Goal: Information Seeking & Learning: Learn about a topic

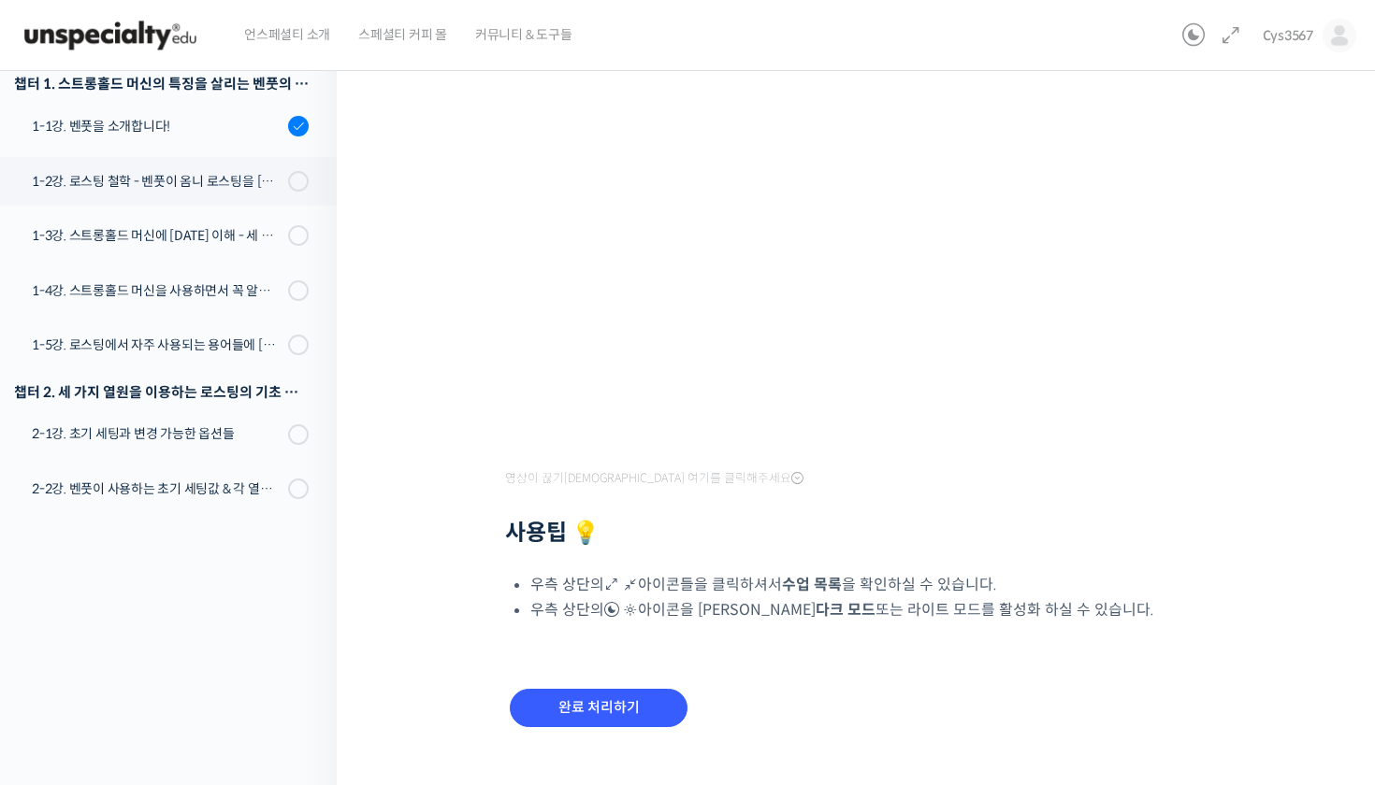
scroll to position [271, 0]
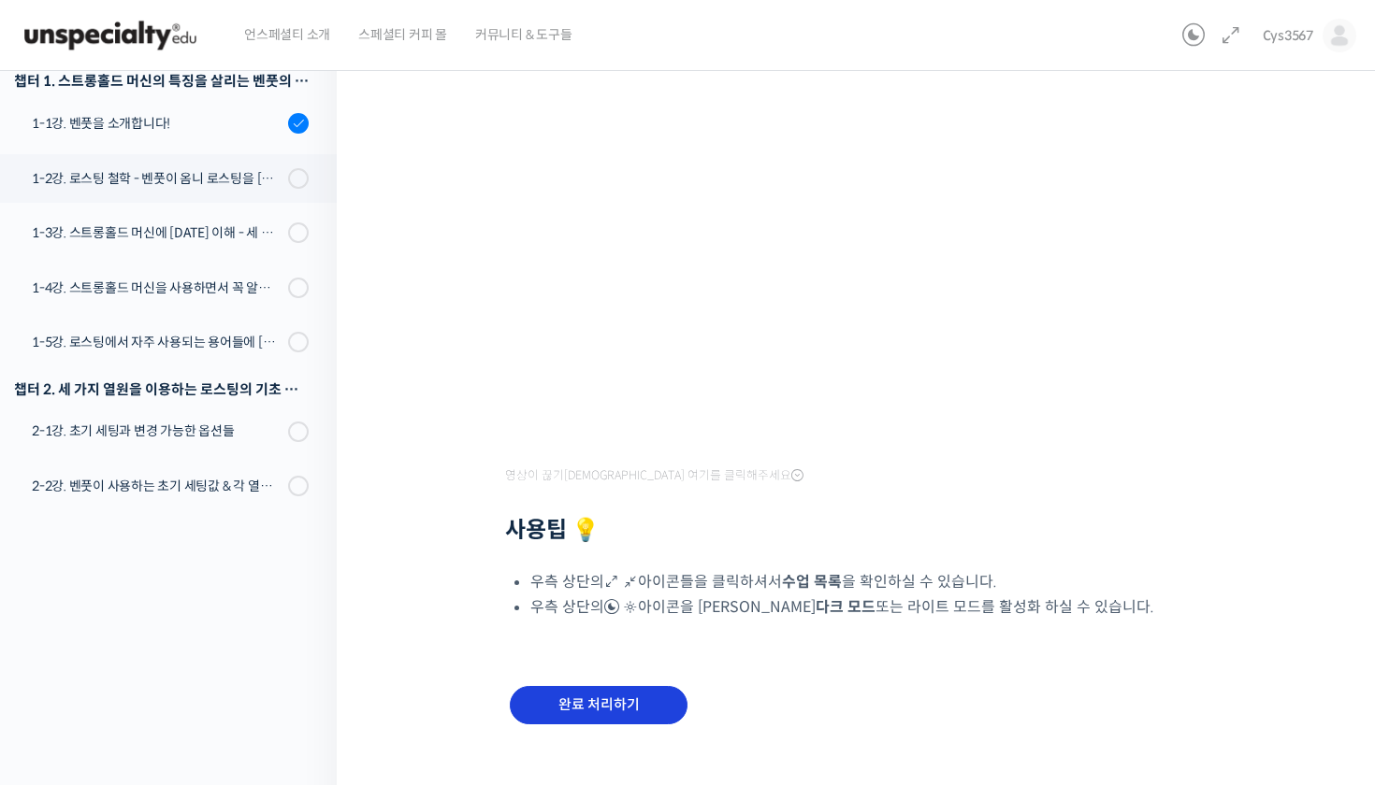
click at [635, 702] on input "완료 처리하기" at bounding box center [599, 705] width 178 height 38
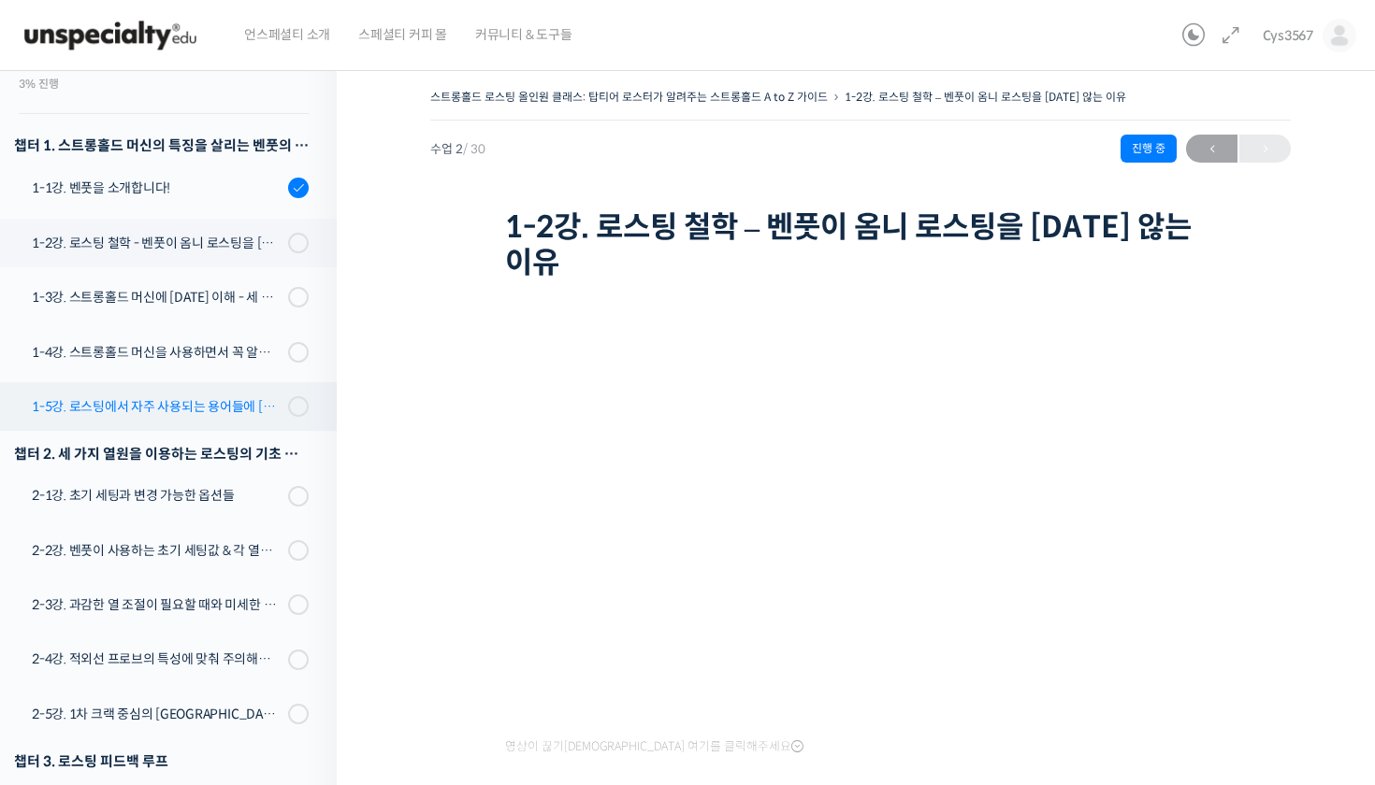
scroll to position [209, 0]
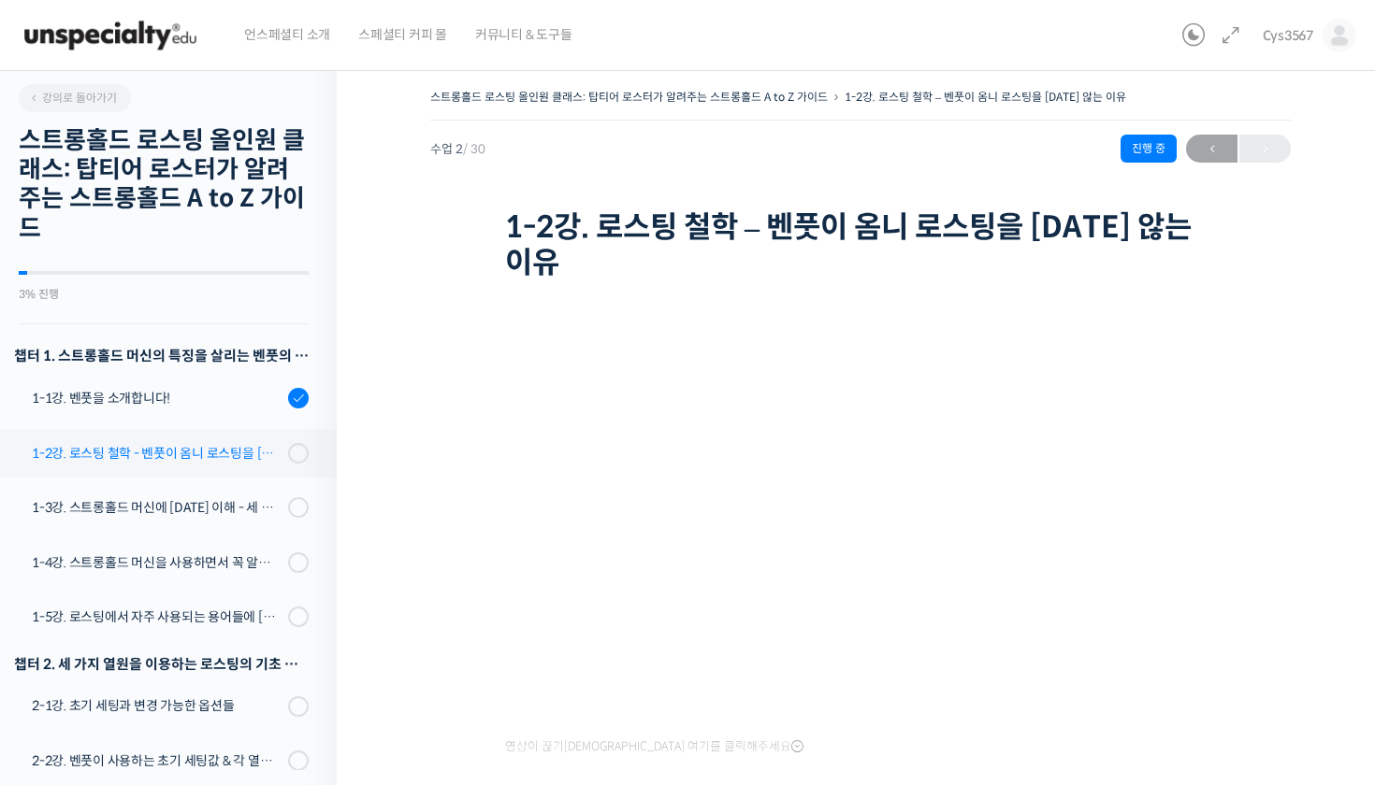
click at [269, 471] on link "1-2강. 로스팅 철학 - 벤풋이 옴니 로스팅을 하지 않는 이유" at bounding box center [164, 453] width 346 height 49
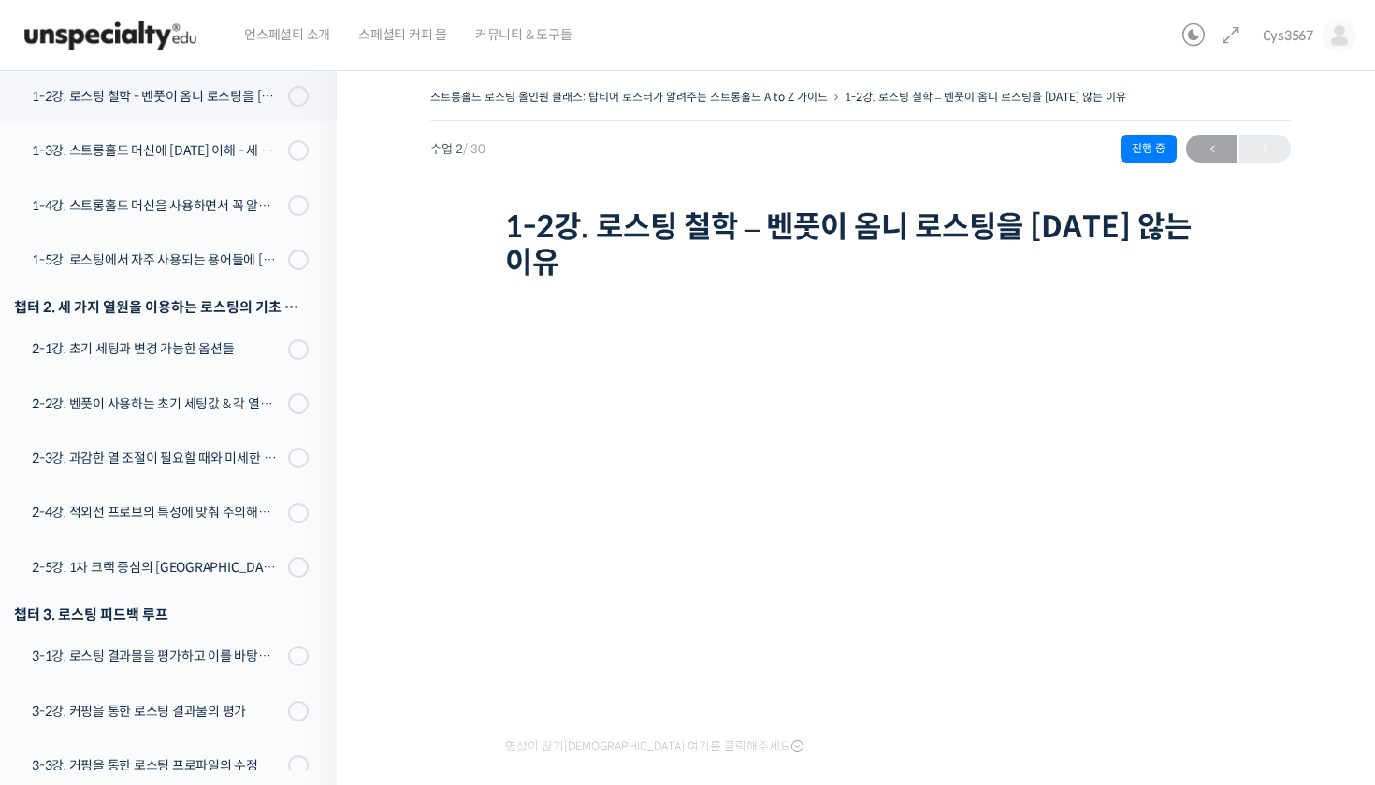
click at [180, 52] on img at bounding box center [110, 35] width 183 height 56
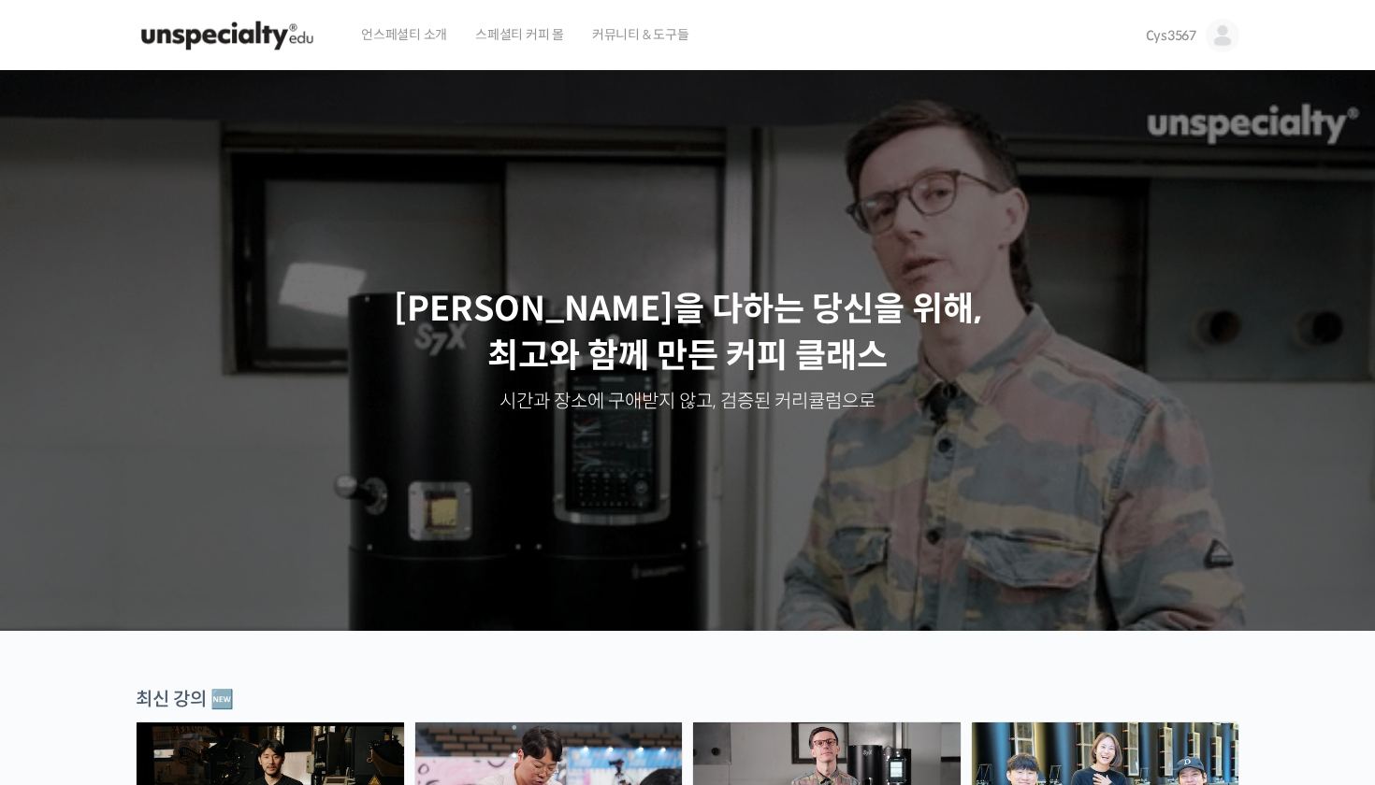
click at [1231, 28] on img at bounding box center [1222, 36] width 34 height 34
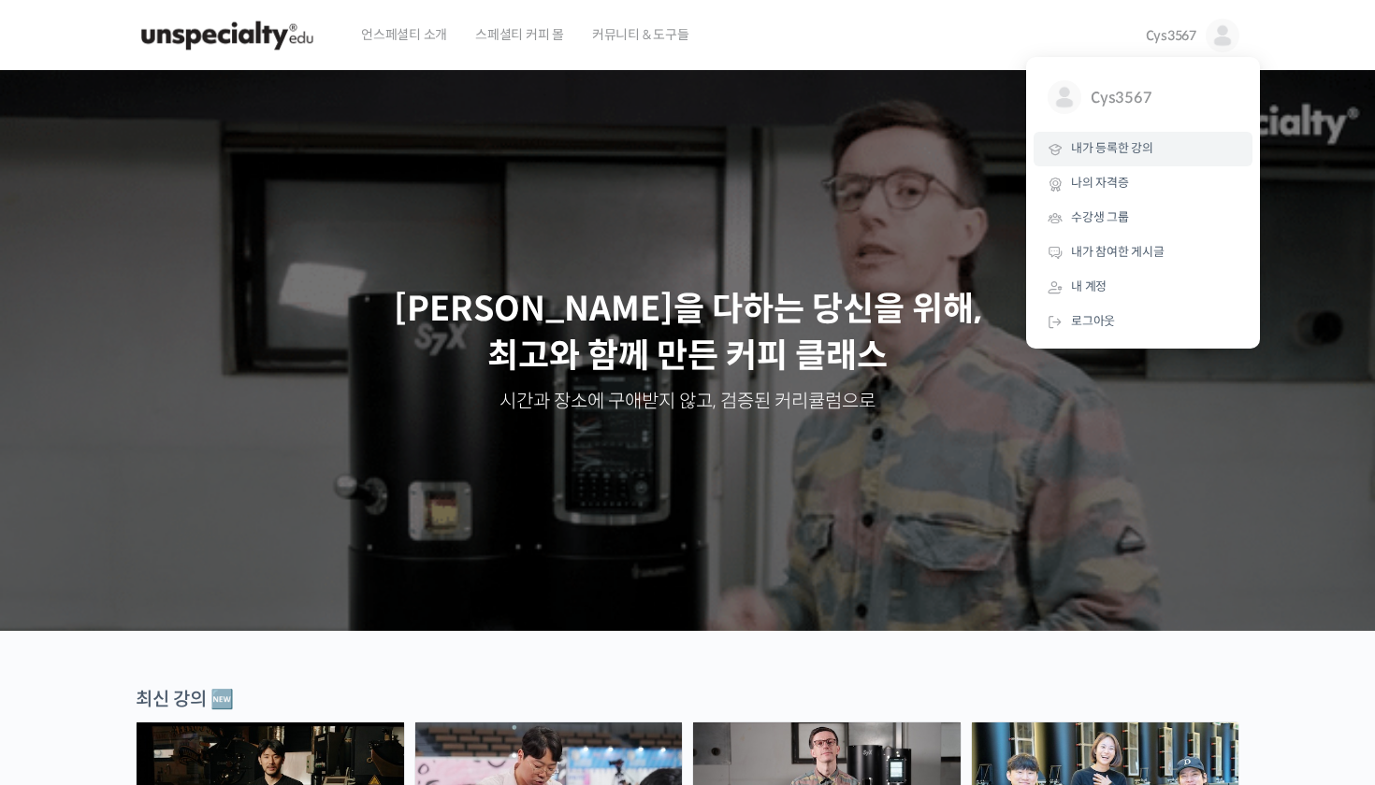
click at [1158, 145] on link "내가 등록한 강의" at bounding box center [1142, 149] width 219 height 35
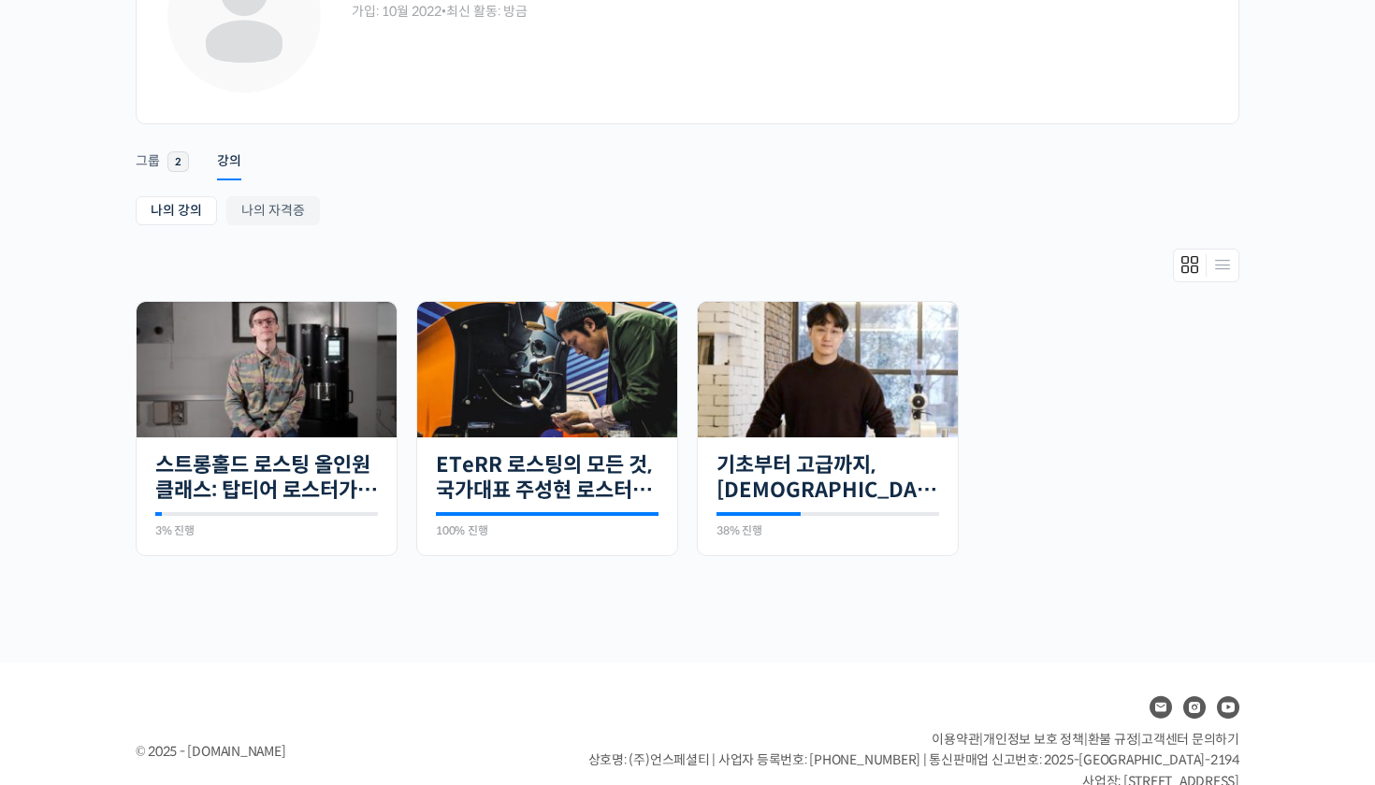
scroll to position [204, 0]
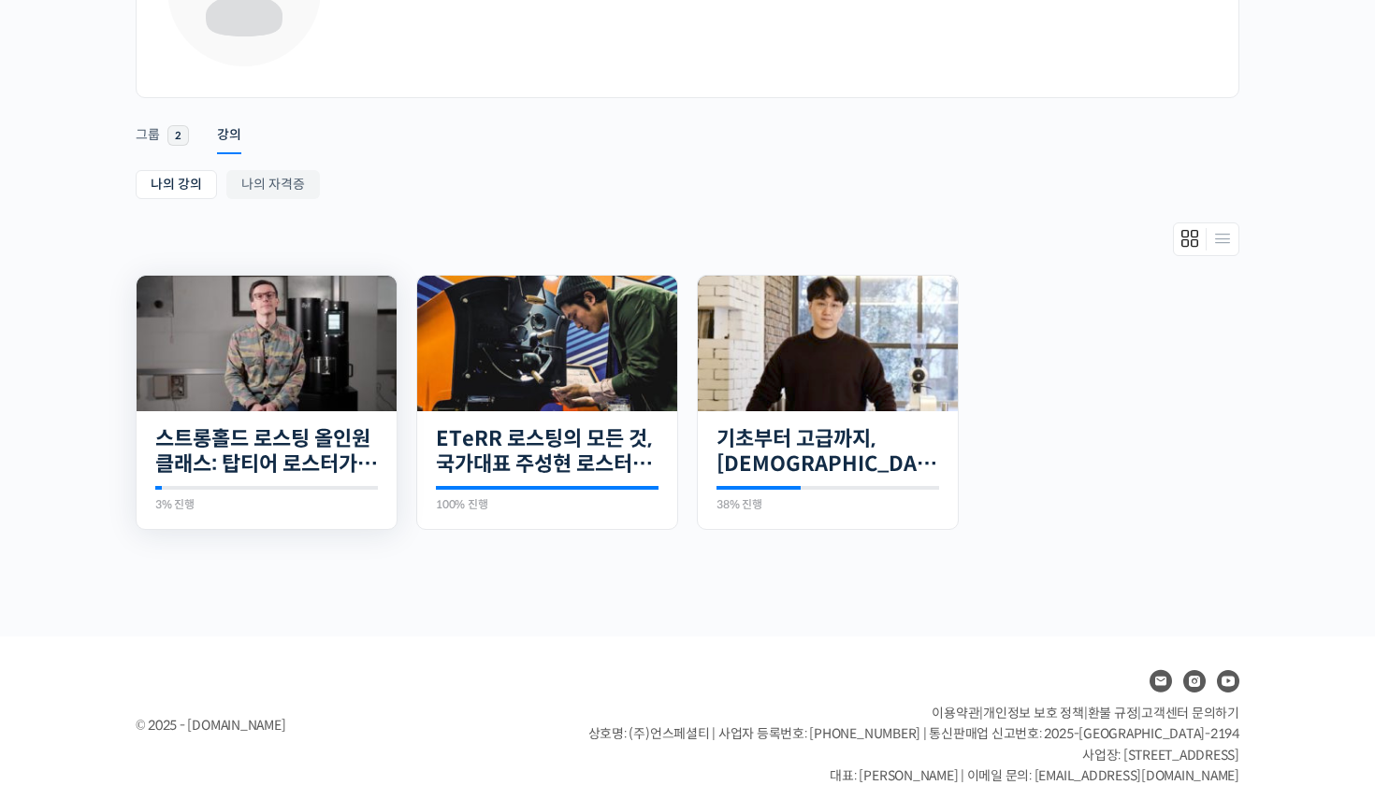
click at [252, 330] on img at bounding box center [267, 344] width 260 height 136
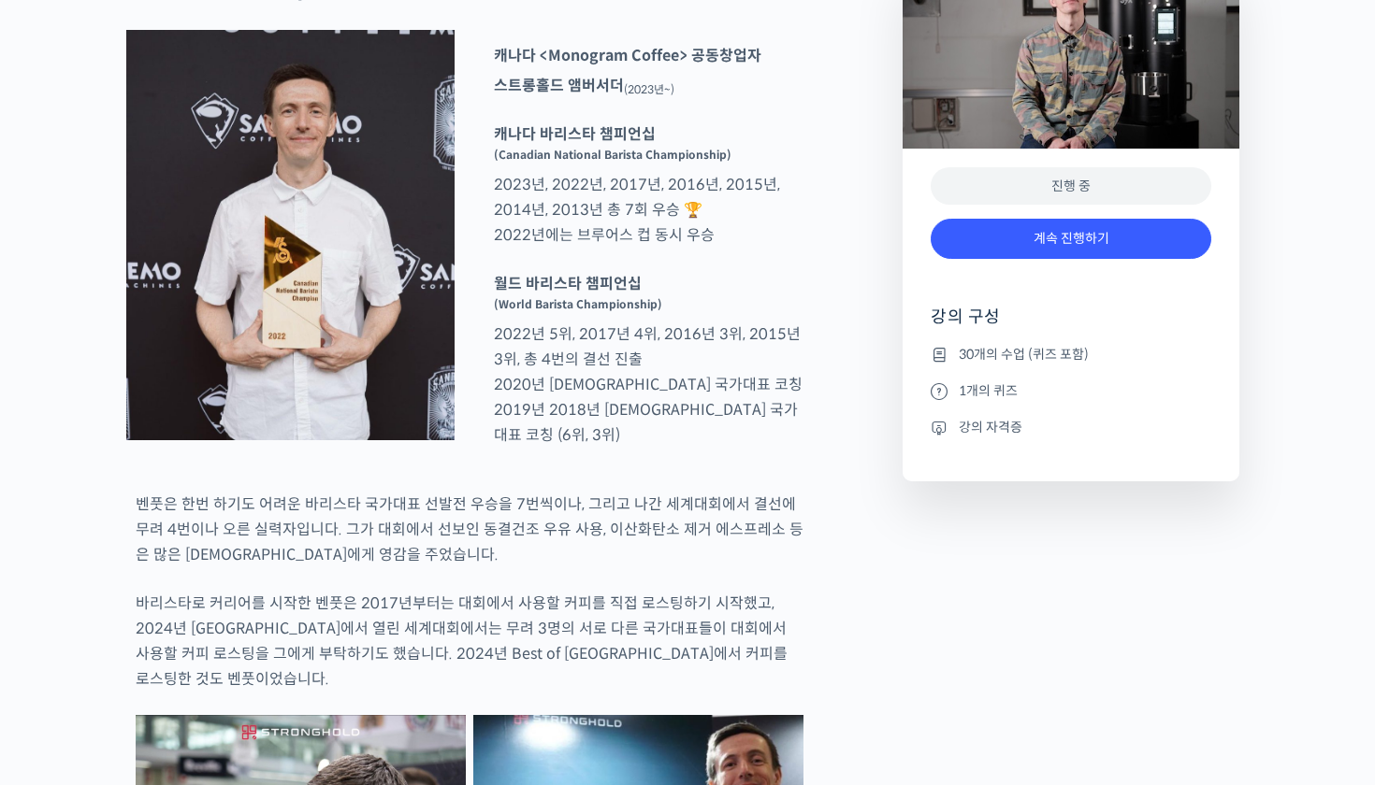
scroll to position [961, 0]
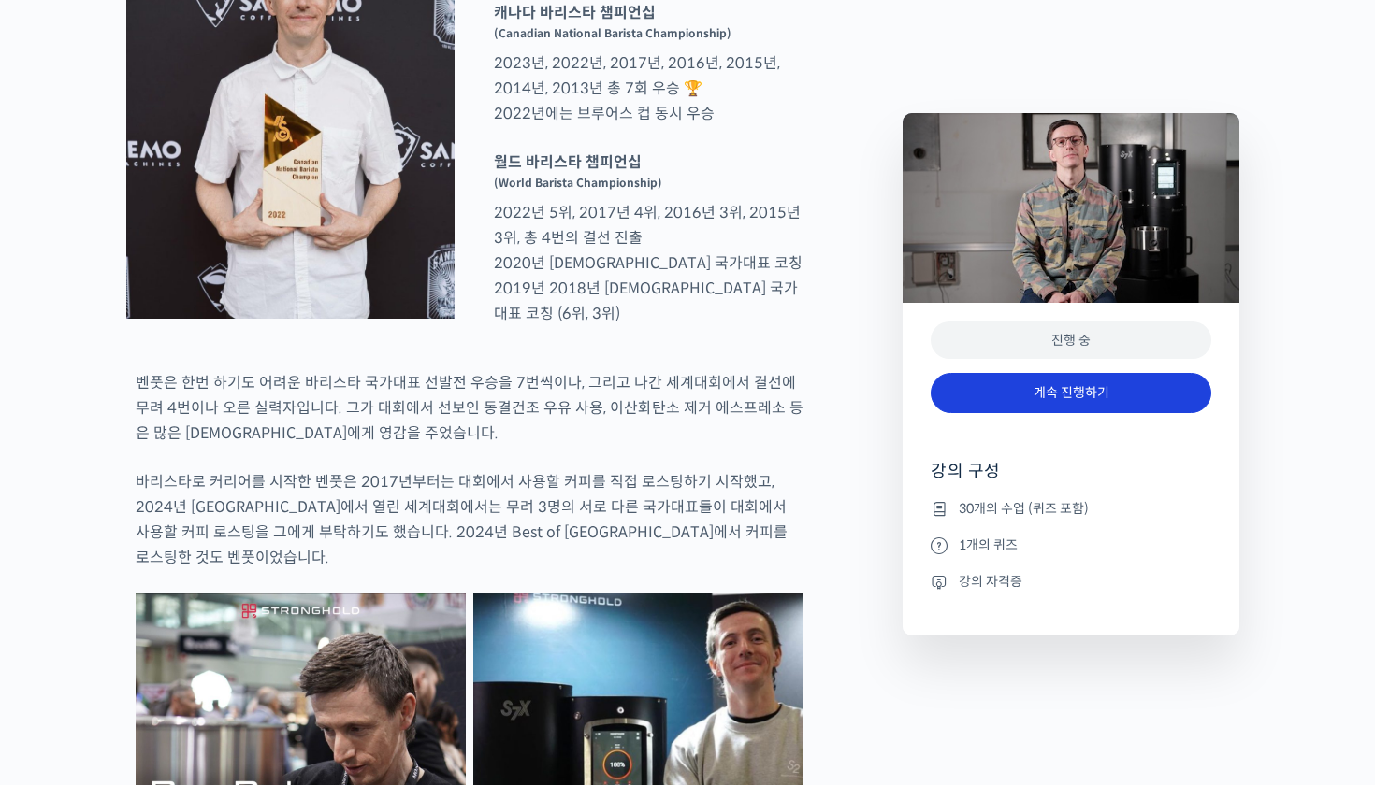
click at [1083, 398] on link "계속 진행하기" at bounding box center [1070, 393] width 281 height 40
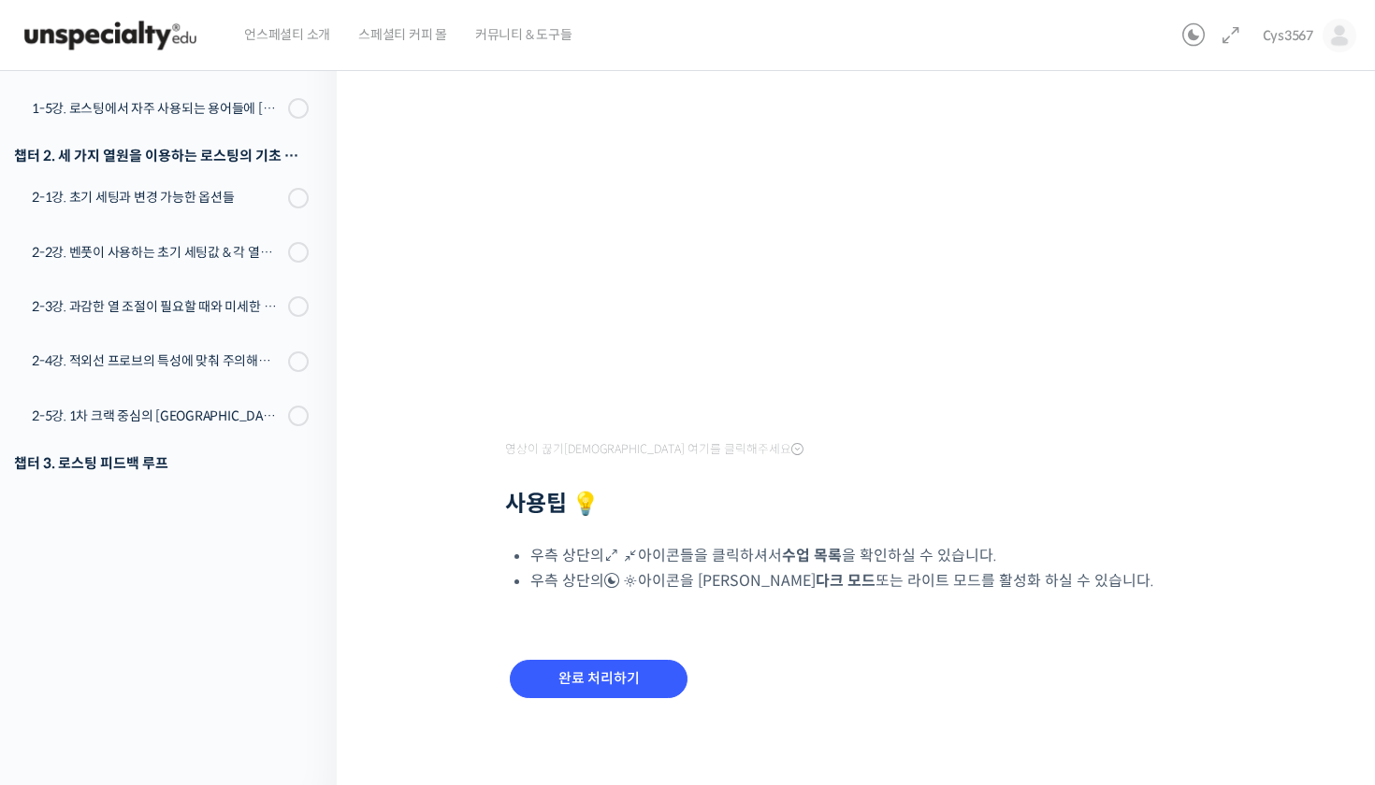
scroll to position [296, 0]
click at [584, 674] on input "완료 처리하기" at bounding box center [599, 680] width 178 height 38
